Goal: Information Seeking & Learning: Learn about a topic

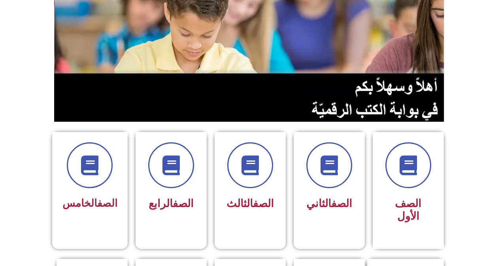
scroll to position [198, 0]
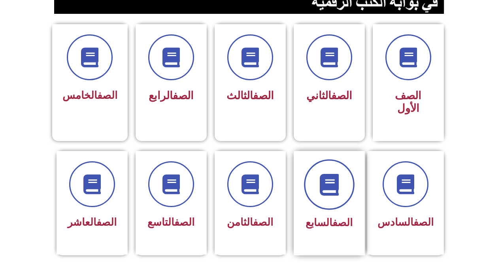
click at [341, 171] on span at bounding box center [329, 184] width 51 height 51
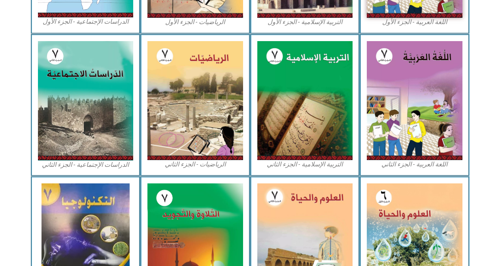
scroll to position [356, 0]
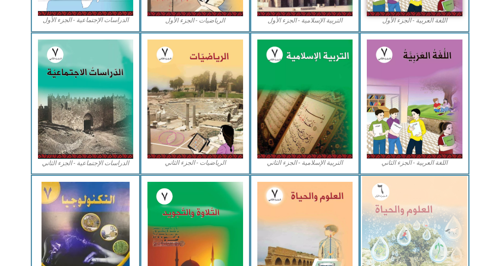
click at [373, 201] on img at bounding box center [414, 240] width 105 height 128
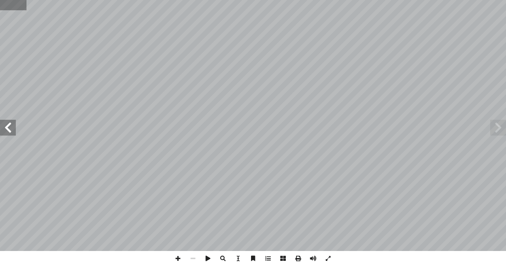
click at [9, 4] on input "text" at bounding box center [13, 5] width 27 height 10
type input "**"
click at [178, 258] on span at bounding box center [177, 258] width 15 height 15
click at [10, 123] on span at bounding box center [8, 128] width 16 height 16
click at [176, 259] on span at bounding box center [177, 258] width 15 height 15
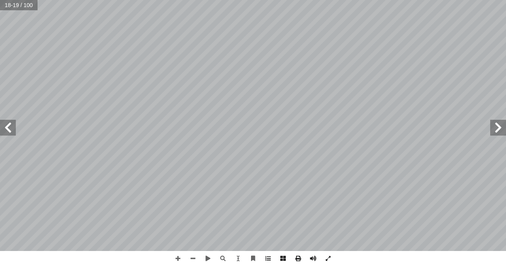
click at [496, 132] on span at bounding box center [498, 128] width 16 height 16
click at [8, 128] on span at bounding box center [8, 128] width 16 height 16
click at [494, 134] on span at bounding box center [498, 128] width 16 height 16
click at [11, 128] on span at bounding box center [8, 128] width 16 height 16
